Goal: Find specific page/section: Find specific page/section

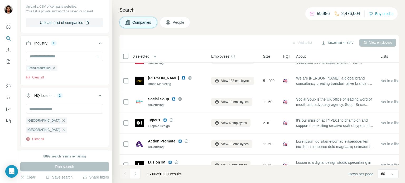
scroll to position [562, 0]
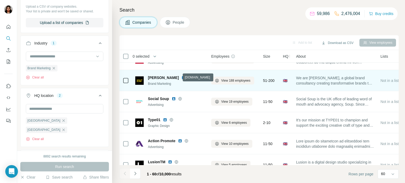
click at [188, 77] on icon at bounding box center [190, 78] width 4 height 4
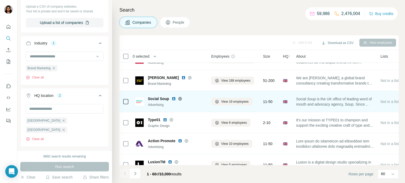
click at [180, 98] on icon at bounding box center [179, 98] width 1 height 3
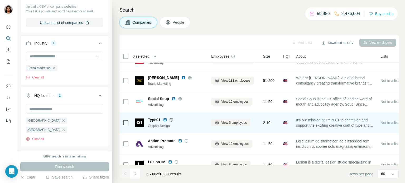
click at [173, 121] on icon at bounding box center [171, 120] width 4 height 4
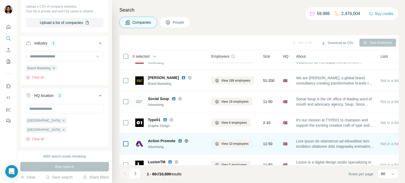
scroll to position [605, 0]
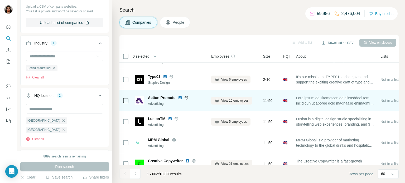
click at [186, 96] on icon at bounding box center [186, 98] width 4 height 4
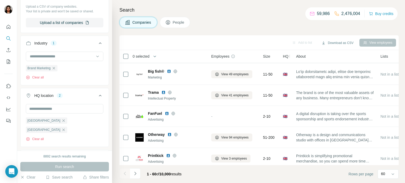
scroll to position [778, 0]
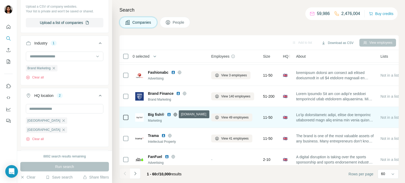
click at [174, 114] on icon at bounding box center [175, 115] width 4 height 4
click at [175, 114] on icon at bounding box center [175, 115] width 4 height 4
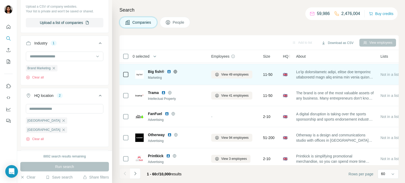
scroll to position [821, 0]
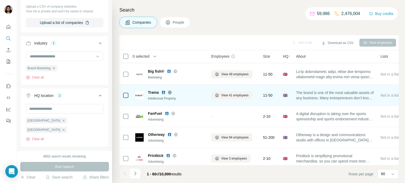
click at [171, 93] on icon at bounding box center [170, 92] width 4 height 4
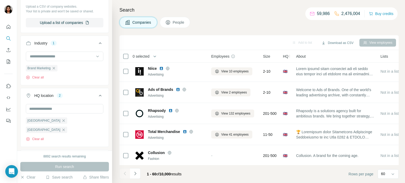
scroll to position [951, 0]
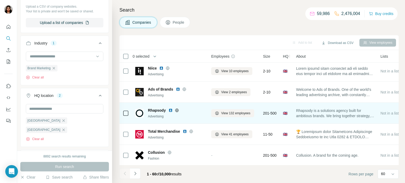
click at [176, 110] on icon at bounding box center [177, 110] width 4 height 4
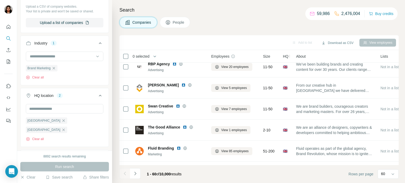
scroll to position [1162, 0]
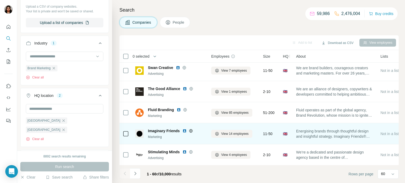
click at [190, 129] on icon at bounding box center [191, 131] width 4 height 4
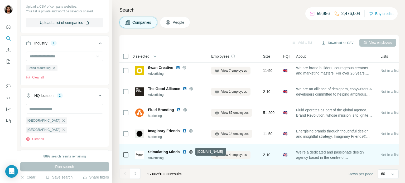
click at [192, 151] on icon at bounding box center [191, 152] width 4 height 4
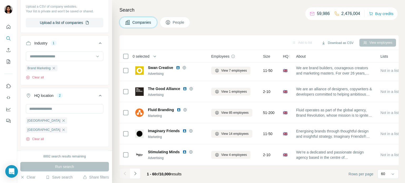
click at [200, 19] on div "Companies People" at bounding box center [258, 22] width 279 height 11
click at [217, 23] on div "Companies People" at bounding box center [258, 22] width 279 height 11
click at [138, 172] on button "Navigate to next page" at bounding box center [135, 173] width 11 height 11
